Goal: Navigation & Orientation: Find specific page/section

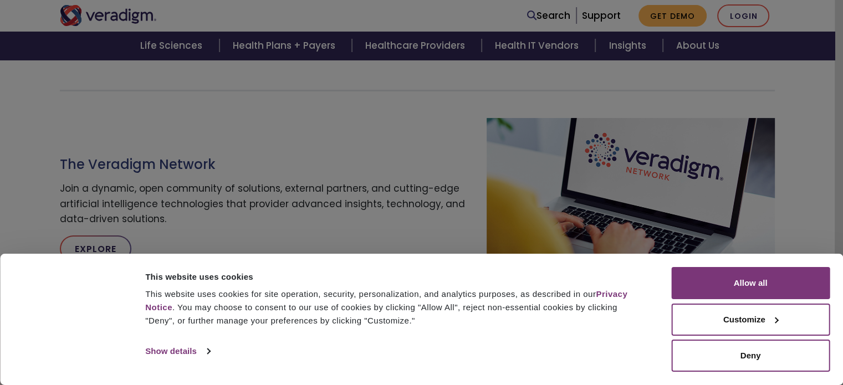
scroll to position [579, 0]
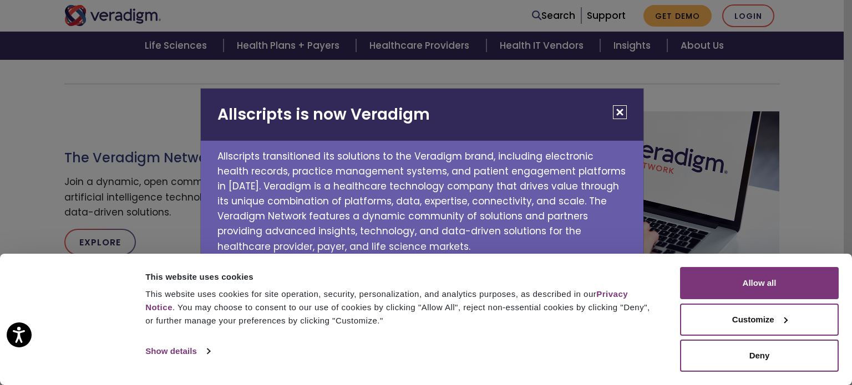
click at [622, 110] on button "Close" at bounding box center [620, 112] width 14 height 14
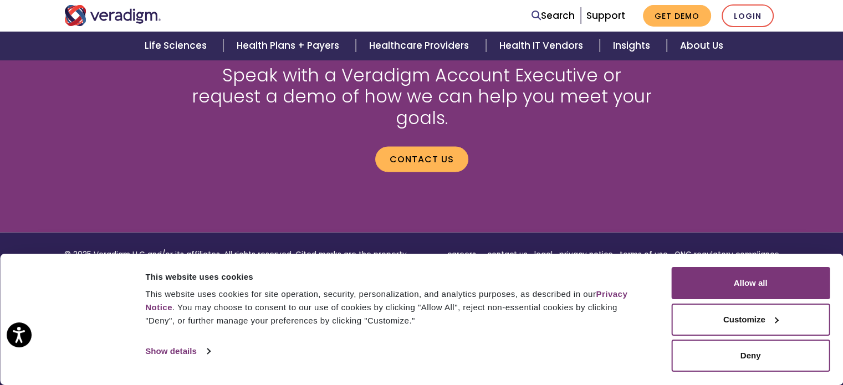
scroll to position [1568, 0]
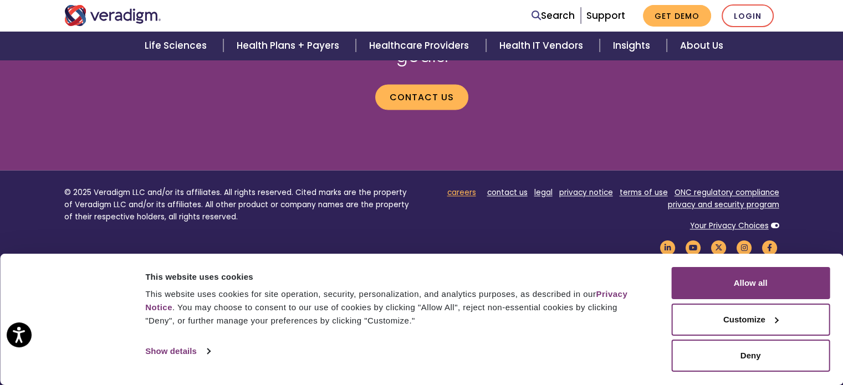
click at [460, 187] on link "careers" at bounding box center [461, 192] width 29 height 11
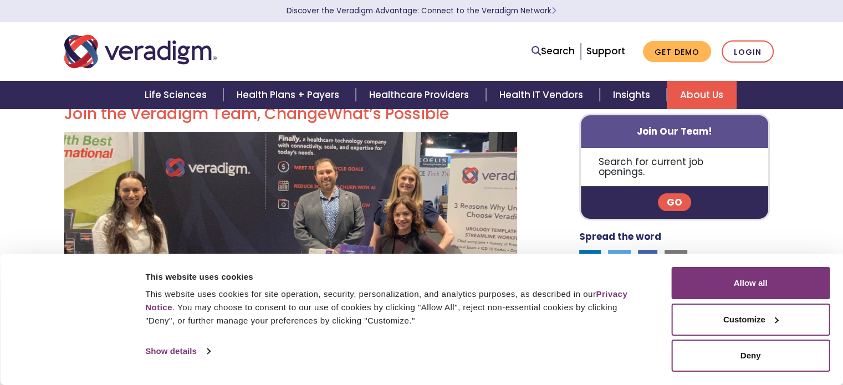
scroll to position [268, 0]
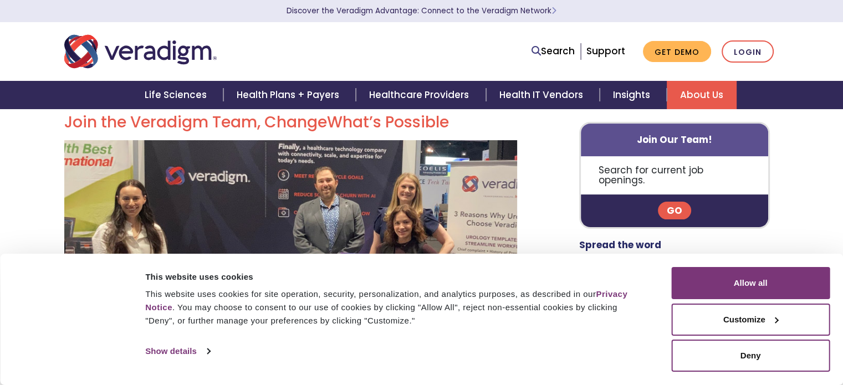
click at [679, 202] on link "Go" at bounding box center [674, 211] width 33 height 18
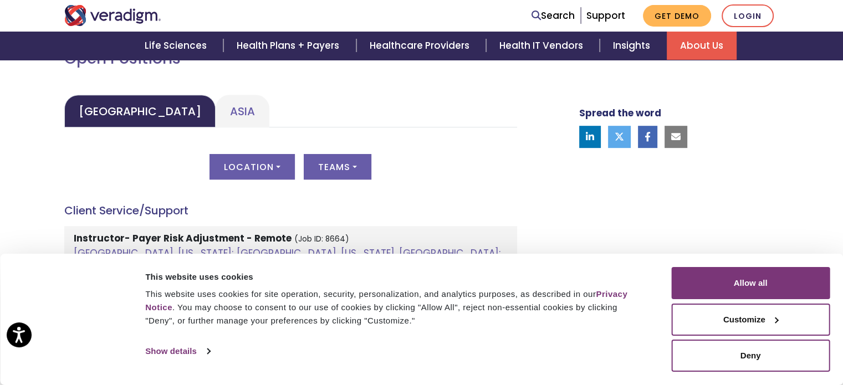
scroll to position [520, 0]
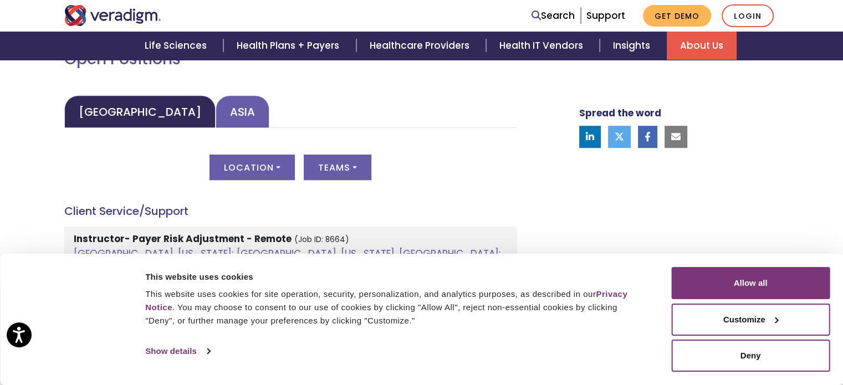
click at [222, 113] on link "Asia" at bounding box center [243, 111] width 54 height 33
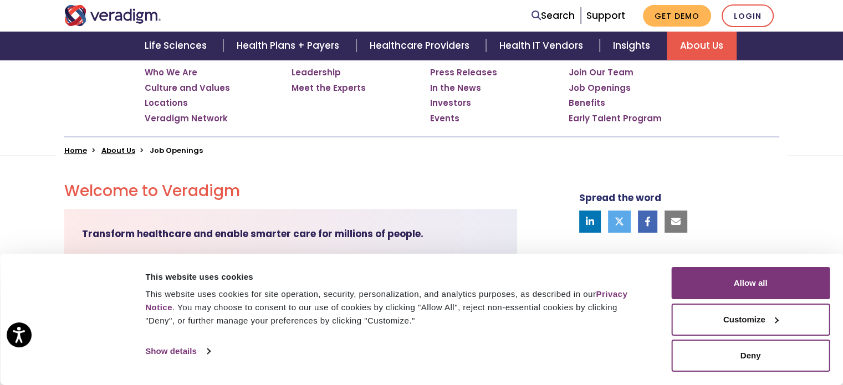
scroll to position [208, 0]
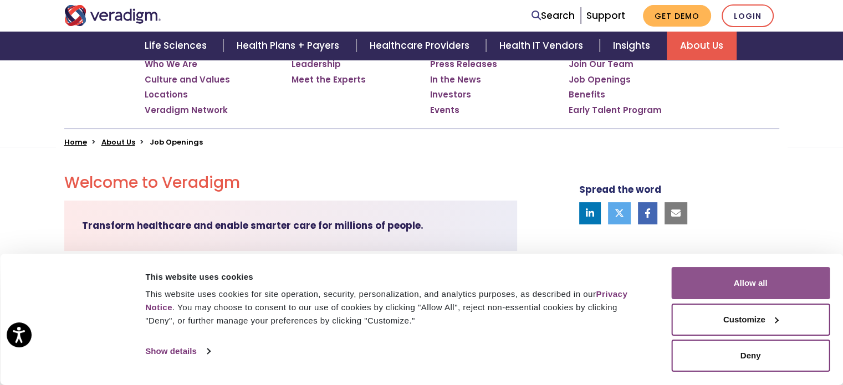
click at [751, 287] on button "Allow all" at bounding box center [750, 283] width 159 height 32
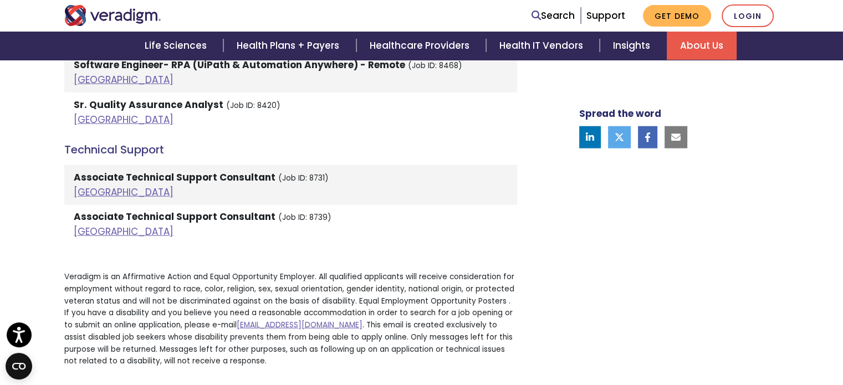
scroll to position [2578, 0]
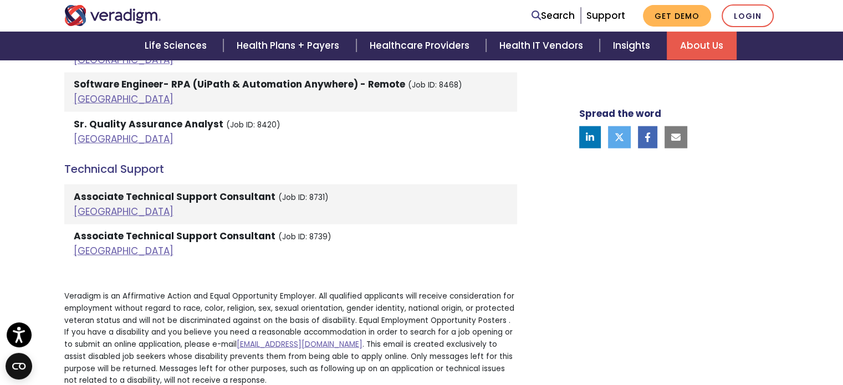
click at [105, 230] on strong "Associate Technical Support Consultant" at bounding box center [175, 236] width 202 height 13
click at [84, 244] on link "India" at bounding box center [124, 250] width 100 height 13
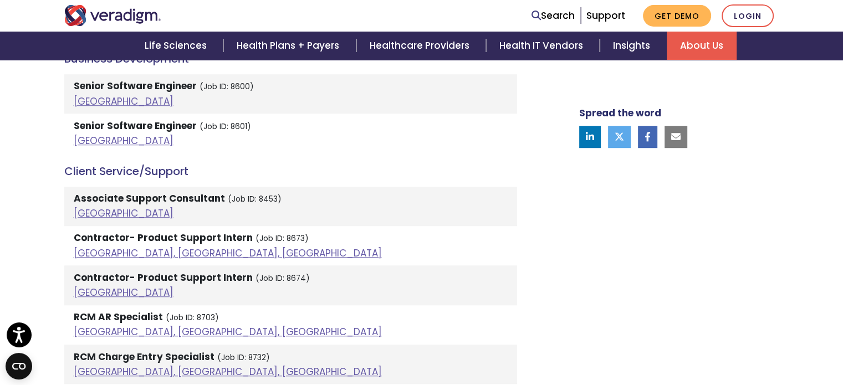
scroll to position [804, 0]
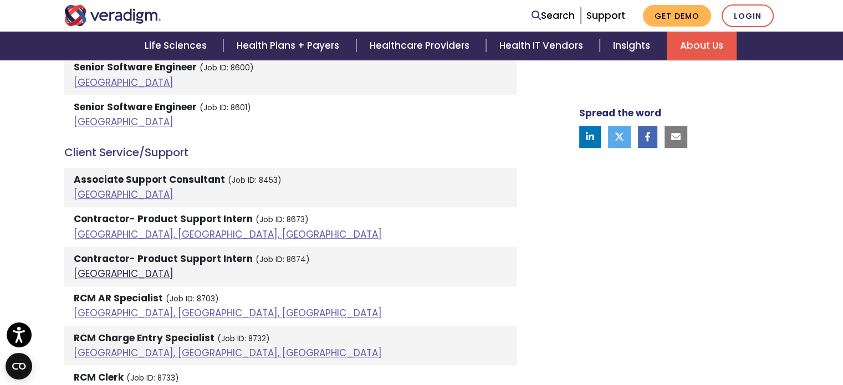
click at [80, 269] on link "India" at bounding box center [124, 273] width 100 height 13
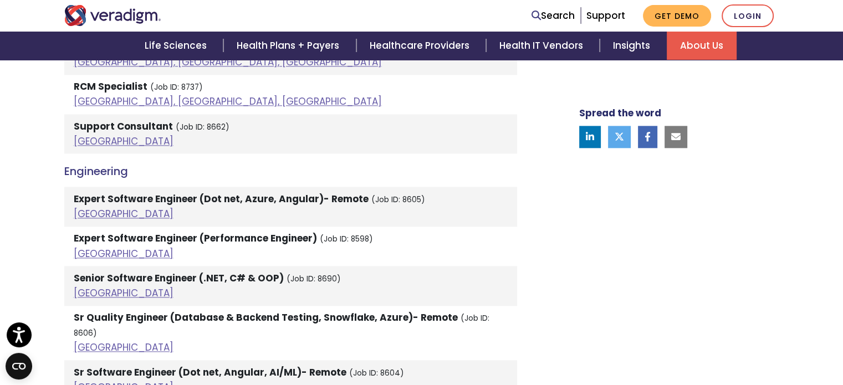
scroll to position [1358, 0]
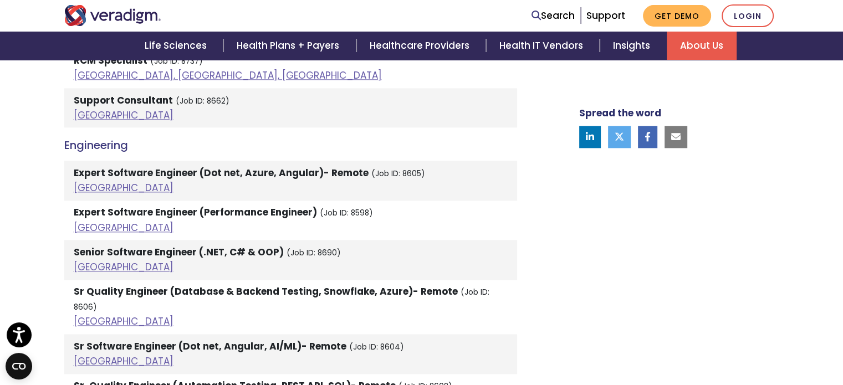
click at [140, 216] on strong "Expert Software Engineer (Performance Engineer)" at bounding box center [195, 212] width 243 height 13
click at [81, 230] on link "India" at bounding box center [124, 227] width 100 height 13
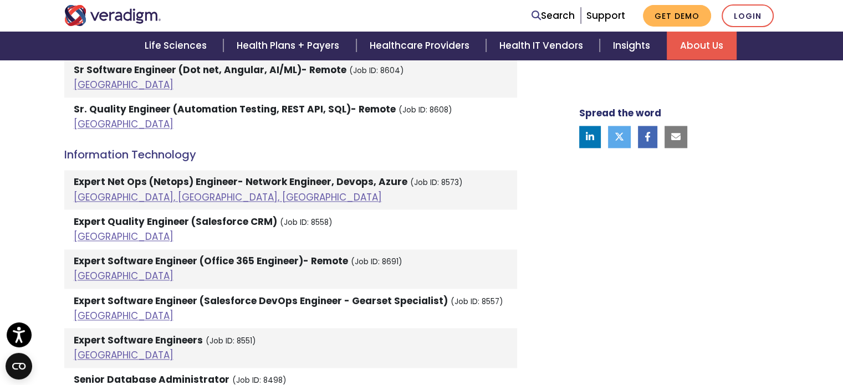
scroll to position [1635, 0]
click at [182, 333] on strong "Expert Software Engineers" at bounding box center [138, 339] width 129 height 13
click at [93, 348] on link "India" at bounding box center [124, 354] width 100 height 13
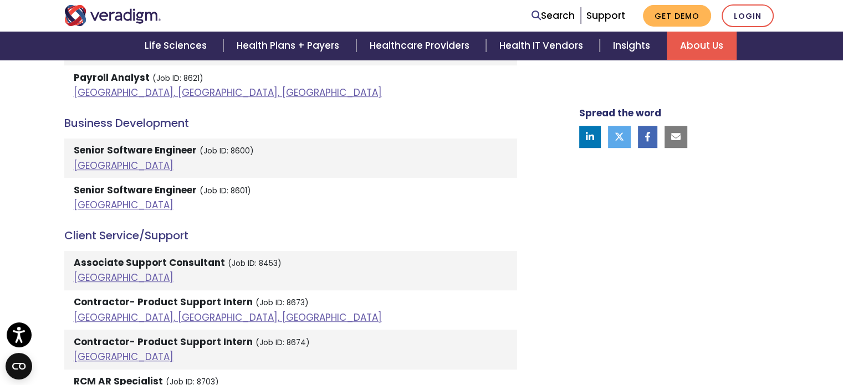
scroll to position [776, 0]
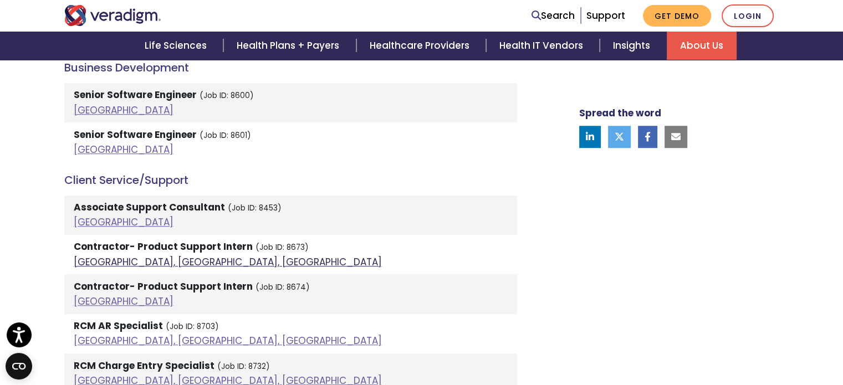
click at [97, 261] on link "Pune, Maharashtra, India" at bounding box center [228, 262] width 308 height 13
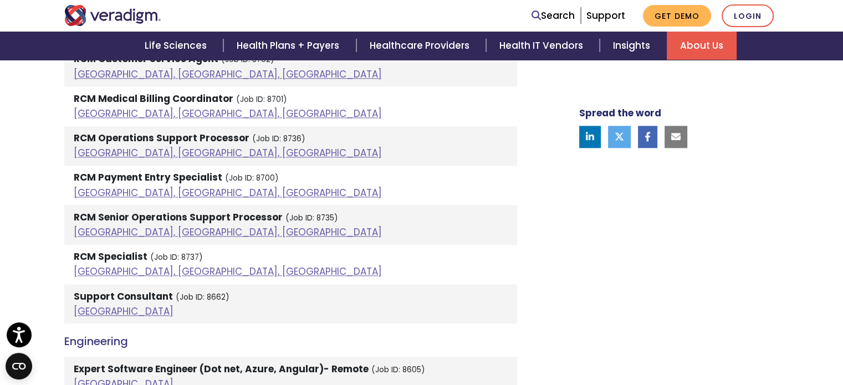
scroll to position [1160, 0]
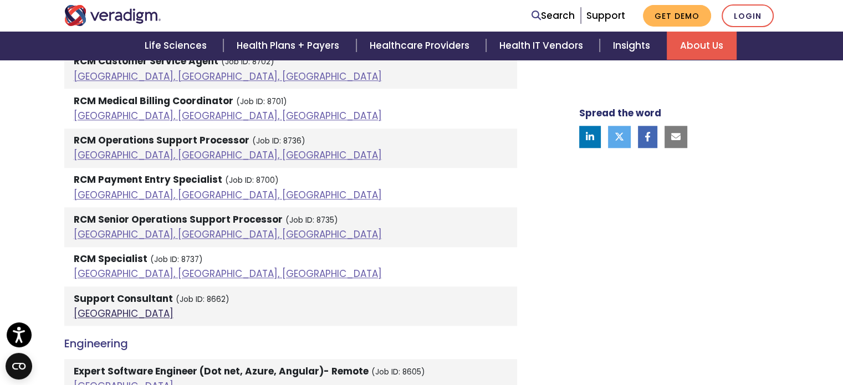
click at [90, 313] on link "India" at bounding box center [124, 313] width 100 height 13
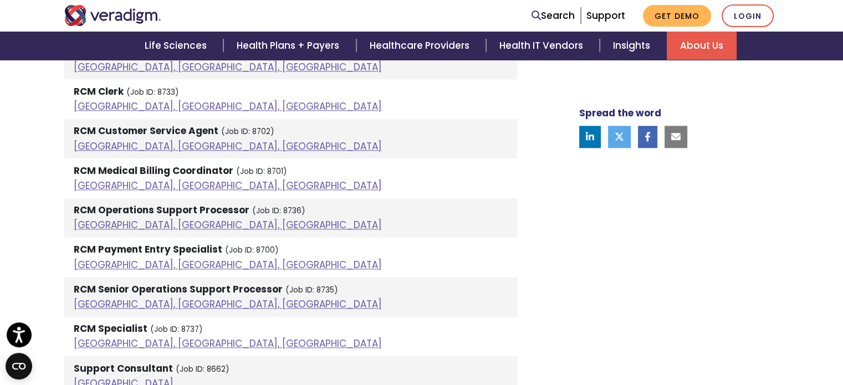
scroll to position [1089, 0]
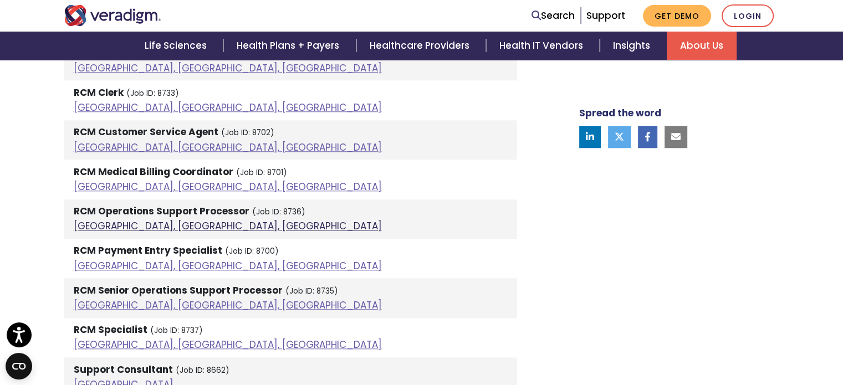
click at [176, 220] on link "Pune, Maharashtra, India" at bounding box center [228, 226] width 308 height 13
